Goal: Information Seeking & Learning: Learn about a topic

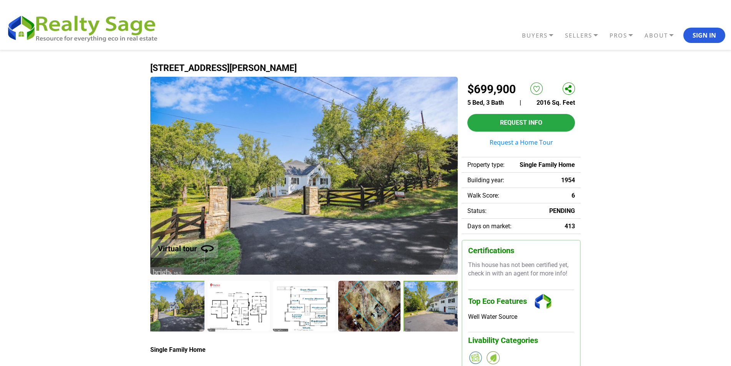
click at [446, 313] on div at bounding box center [435, 307] width 64 height 52
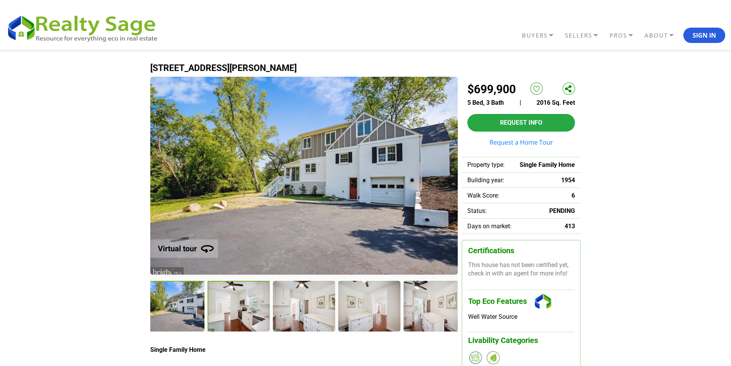
click at [232, 311] on div at bounding box center [239, 307] width 64 height 52
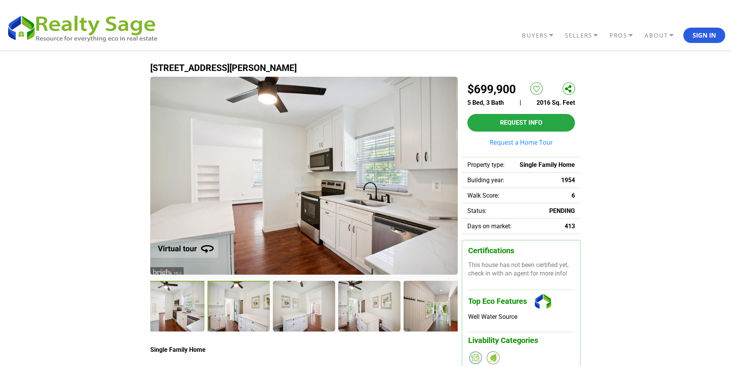
click at [242, 315] on div at bounding box center [239, 307] width 64 height 52
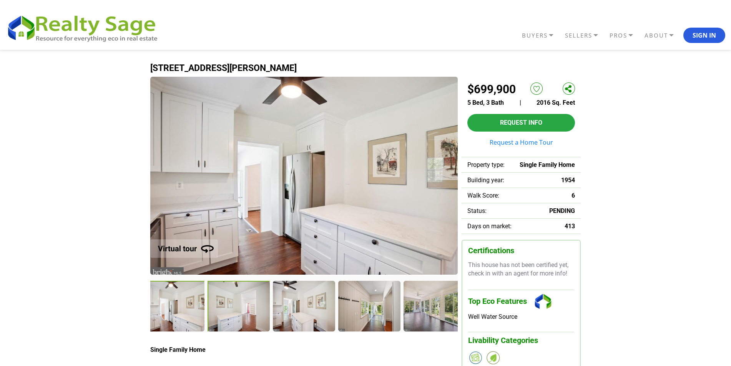
click at [242, 315] on div at bounding box center [238, 306] width 63 height 51
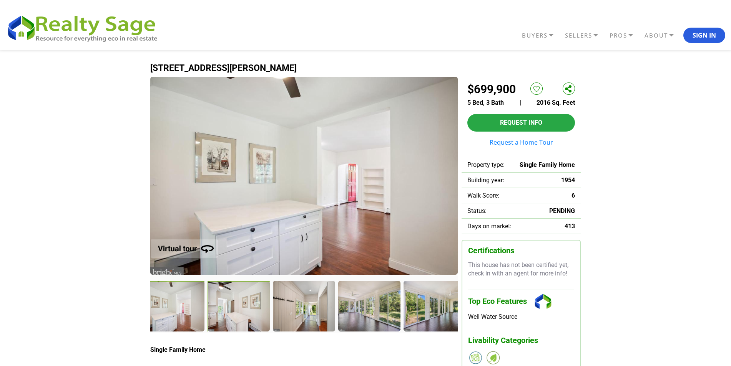
click at [239, 320] on div at bounding box center [239, 307] width 64 height 52
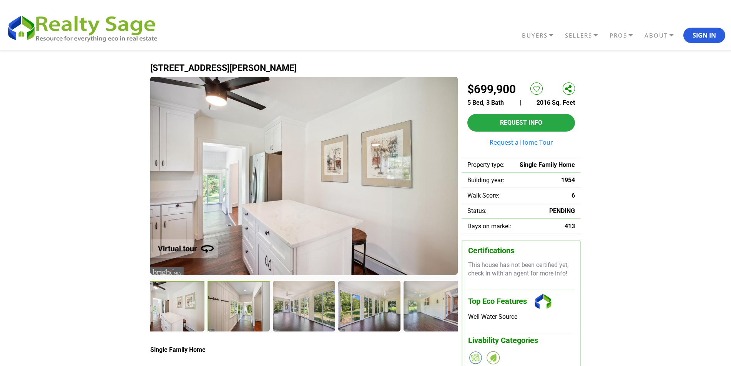
click at [231, 309] on div at bounding box center [239, 307] width 64 height 52
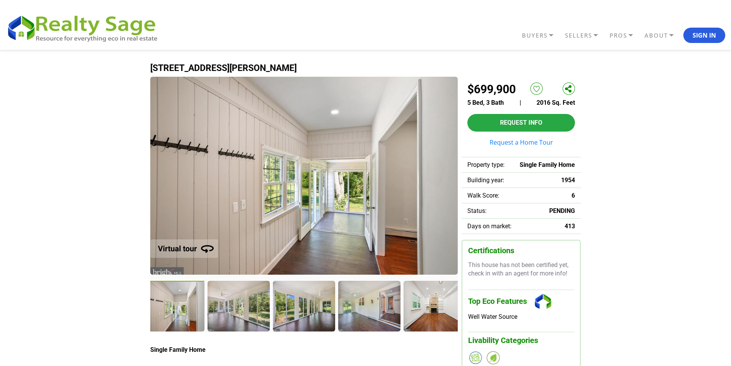
click at [174, 313] on div at bounding box center [174, 307] width 64 height 52
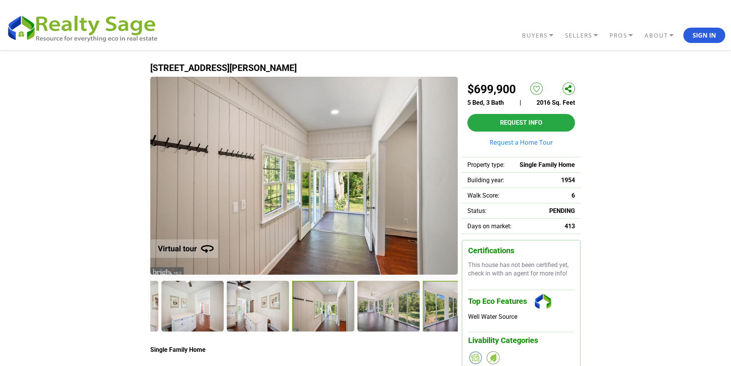
drag, startPoint x: 285, startPoint y: 315, endPoint x: 440, endPoint y: 317, distance: 155.2
click at [440, 317] on div at bounding box center [454, 307] width 64 height 52
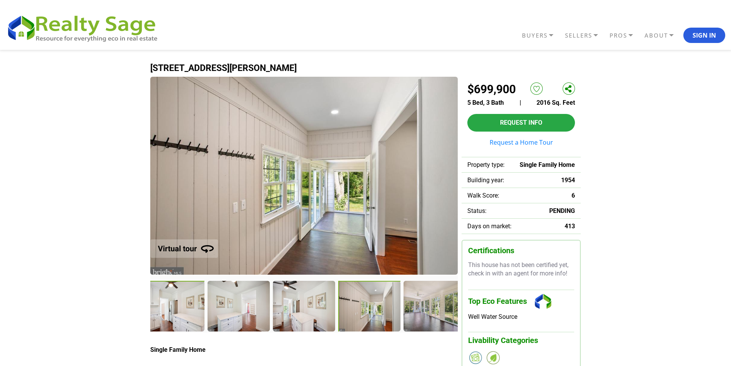
click at [182, 311] on div at bounding box center [174, 307] width 64 height 52
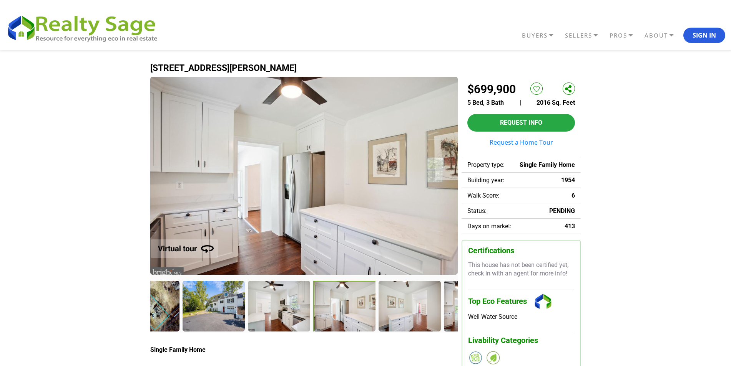
drag, startPoint x: 182, startPoint y: 311, endPoint x: 356, endPoint y: 317, distance: 174.1
click at [356, 317] on div at bounding box center [345, 307] width 64 height 52
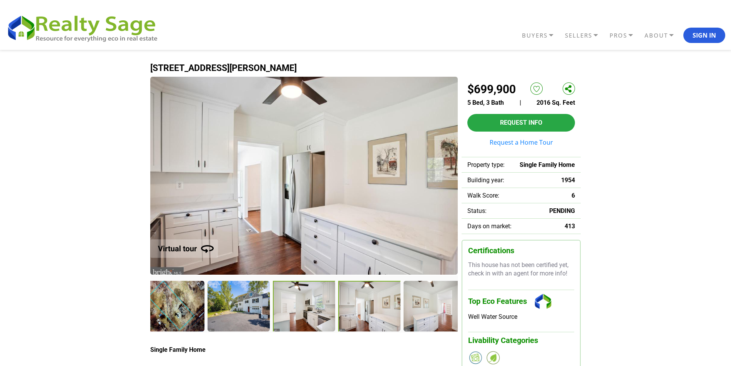
click at [320, 317] on div at bounding box center [305, 307] width 64 height 52
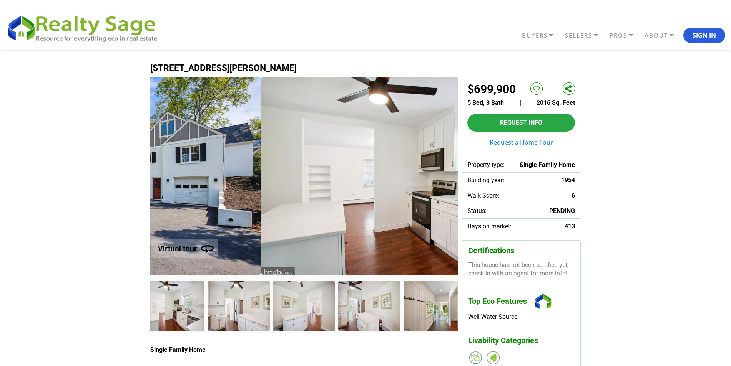
drag, startPoint x: 261, startPoint y: 193, endPoint x: 437, endPoint y: 187, distance: 175.6
click at [437, 187] on img at bounding box center [414, 176] width 307 height 198
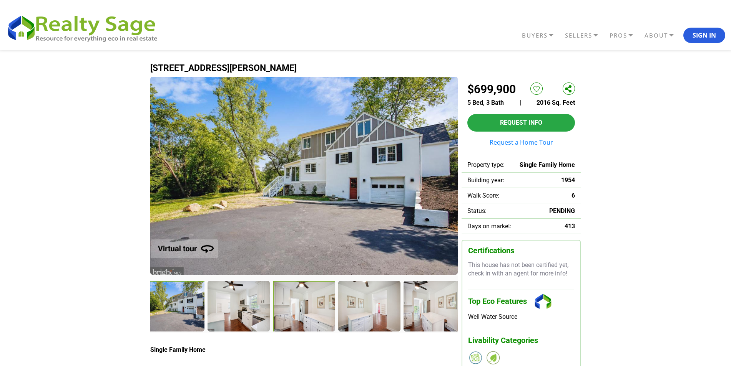
click at [276, 318] on div at bounding box center [305, 307] width 64 height 52
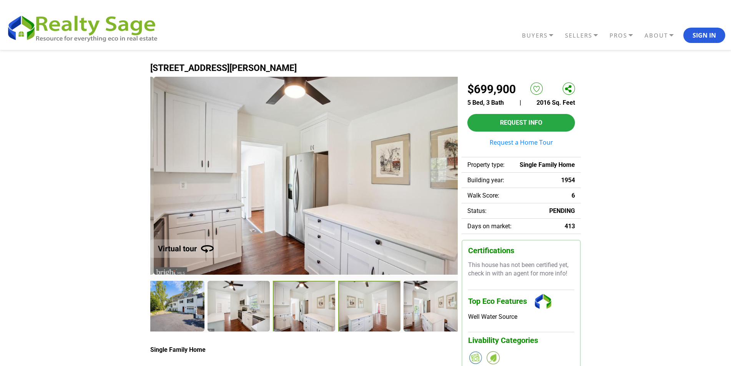
click at [375, 315] on div at bounding box center [370, 307] width 64 height 52
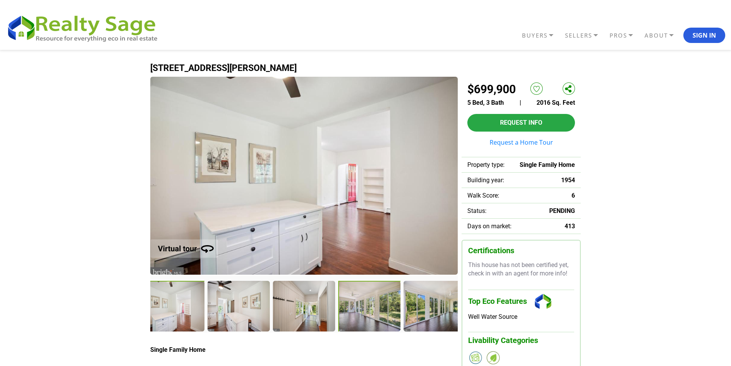
click at [376, 311] on div at bounding box center [370, 307] width 64 height 52
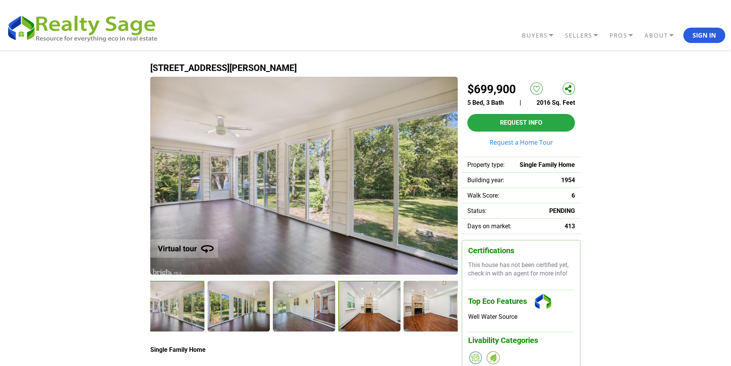
click at [376, 311] on div at bounding box center [369, 306] width 63 height 51
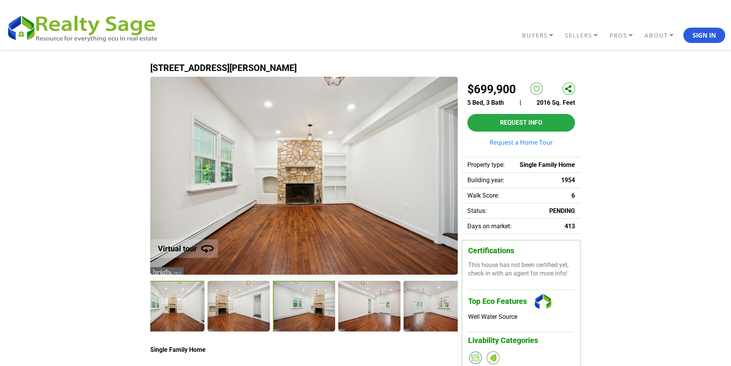
click at [307, 311] on div at bounding box center [305, 307] width 64 height 52
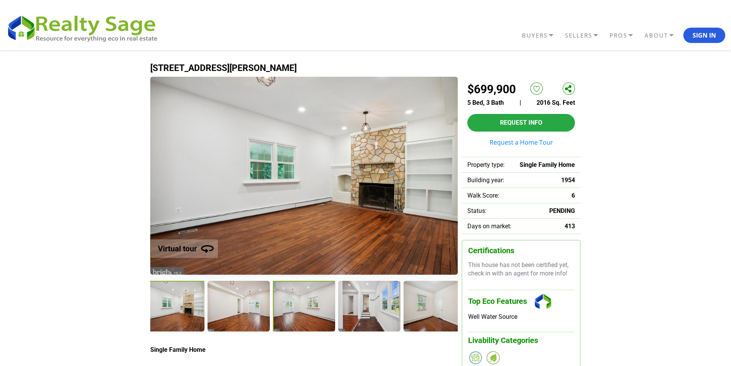
click at [303, 311] on div at bounding box center [305, 307] width 64 height 52
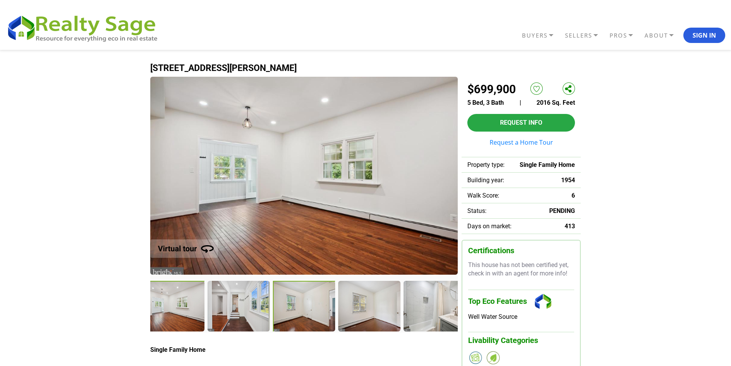
click at [303, 311] on div at bounding box center [304, 306] width 63 height 51
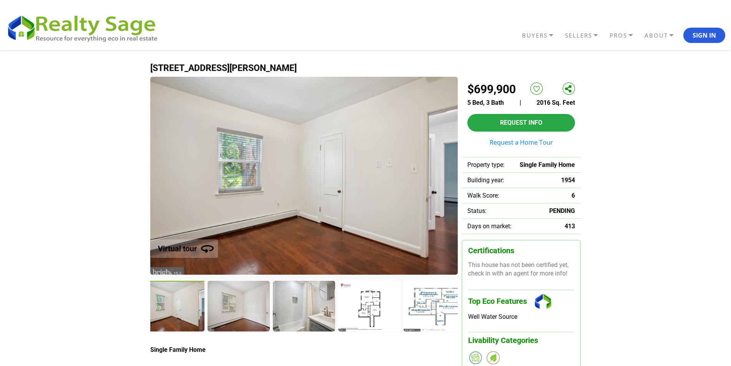
click at [303, 311] on div at bounding box center [303, 306] width 61 height 50
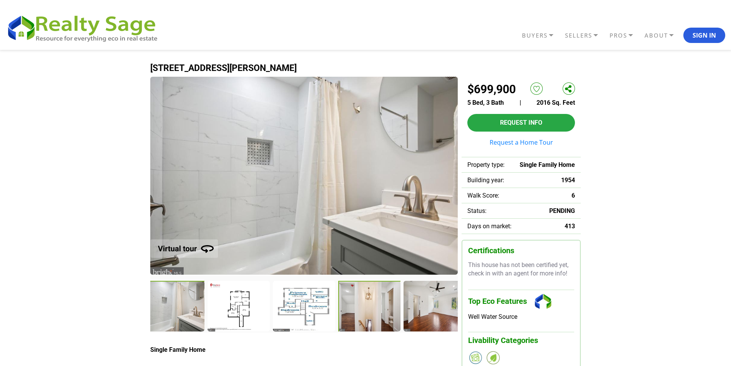
click at [381, 317] on div at bounding box center [370, 307] width 64 height 52
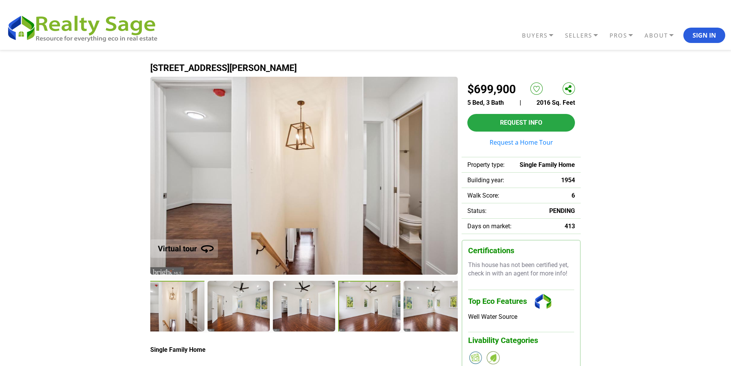
click at [362, 319] on div at bounding box center [370, 307] width 64 height 52
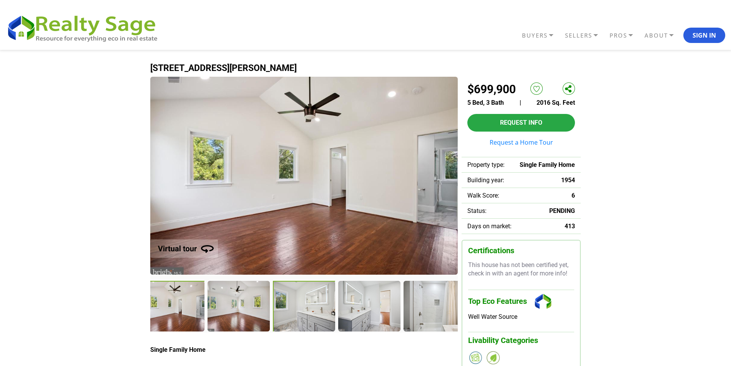
click at [309, 323] on div at bounding box center [305, 307] width 64 height 52
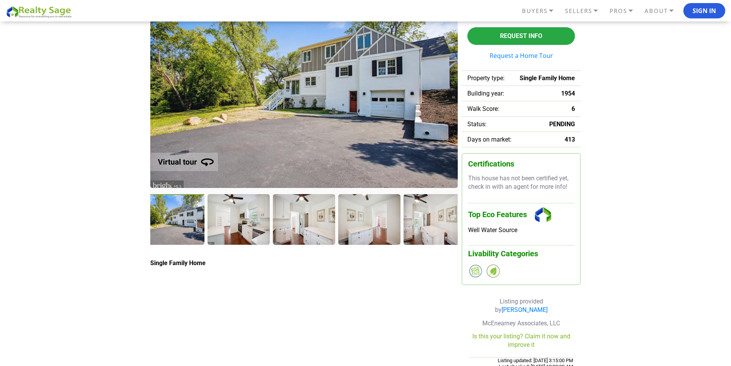
scroll to position [38, 0]
